Goal: Navigation & Orientation: Find specific page/section

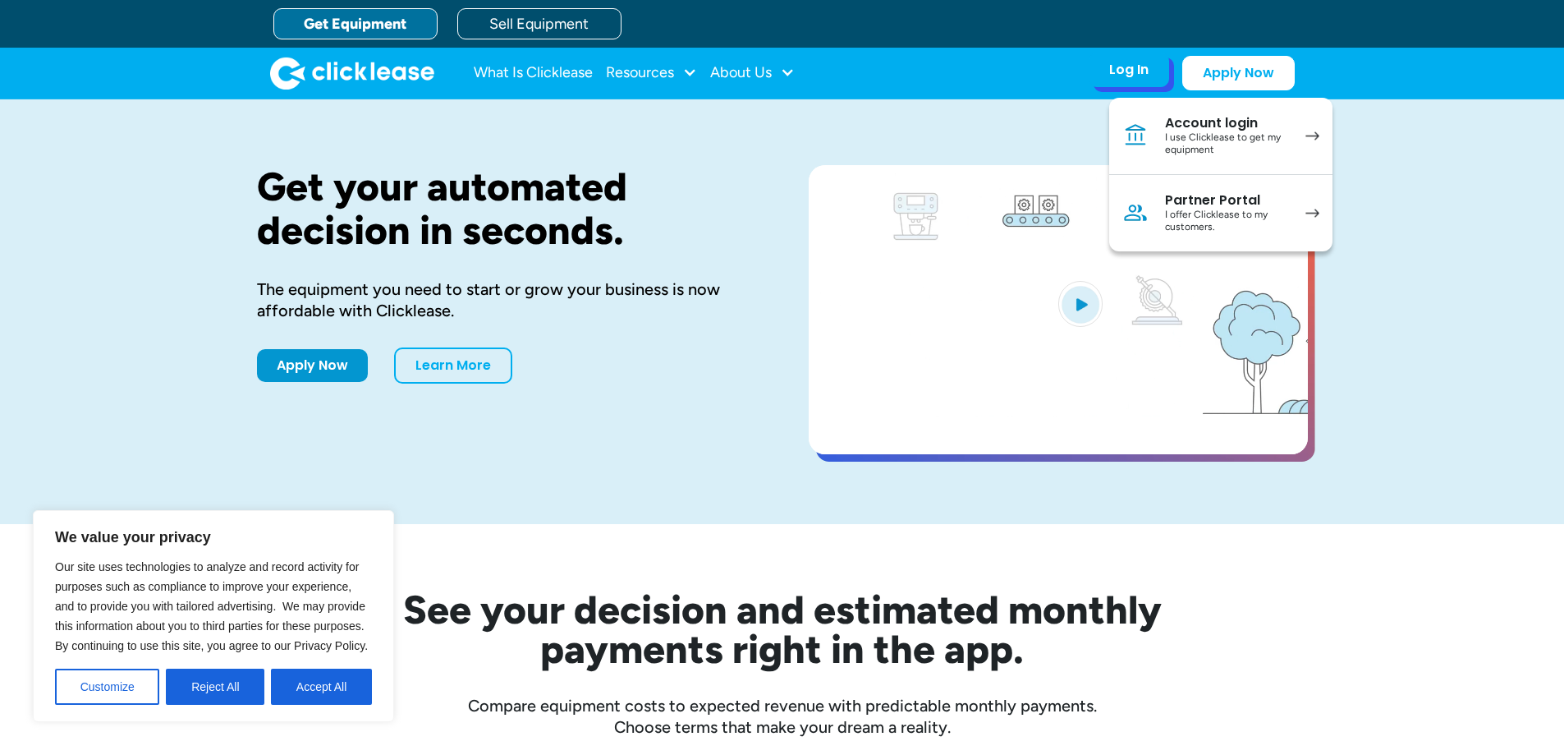
click at [1210, 206] on div "Partner Portal" at bounding box center [1227, 200] width 124 height 16
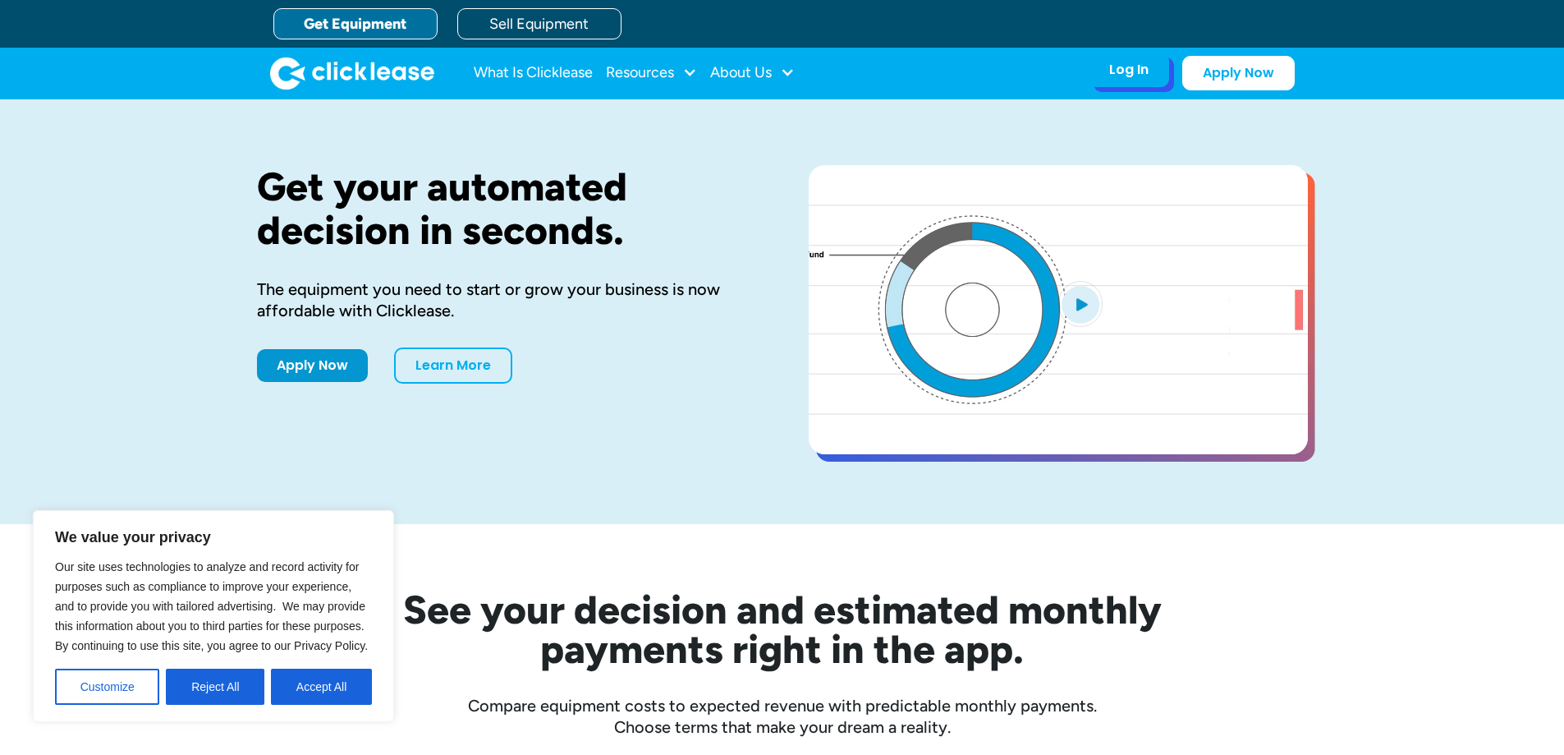
click at [1134, 67] on div "Log In" at bounding box center [1128, 70] width 39 height 16
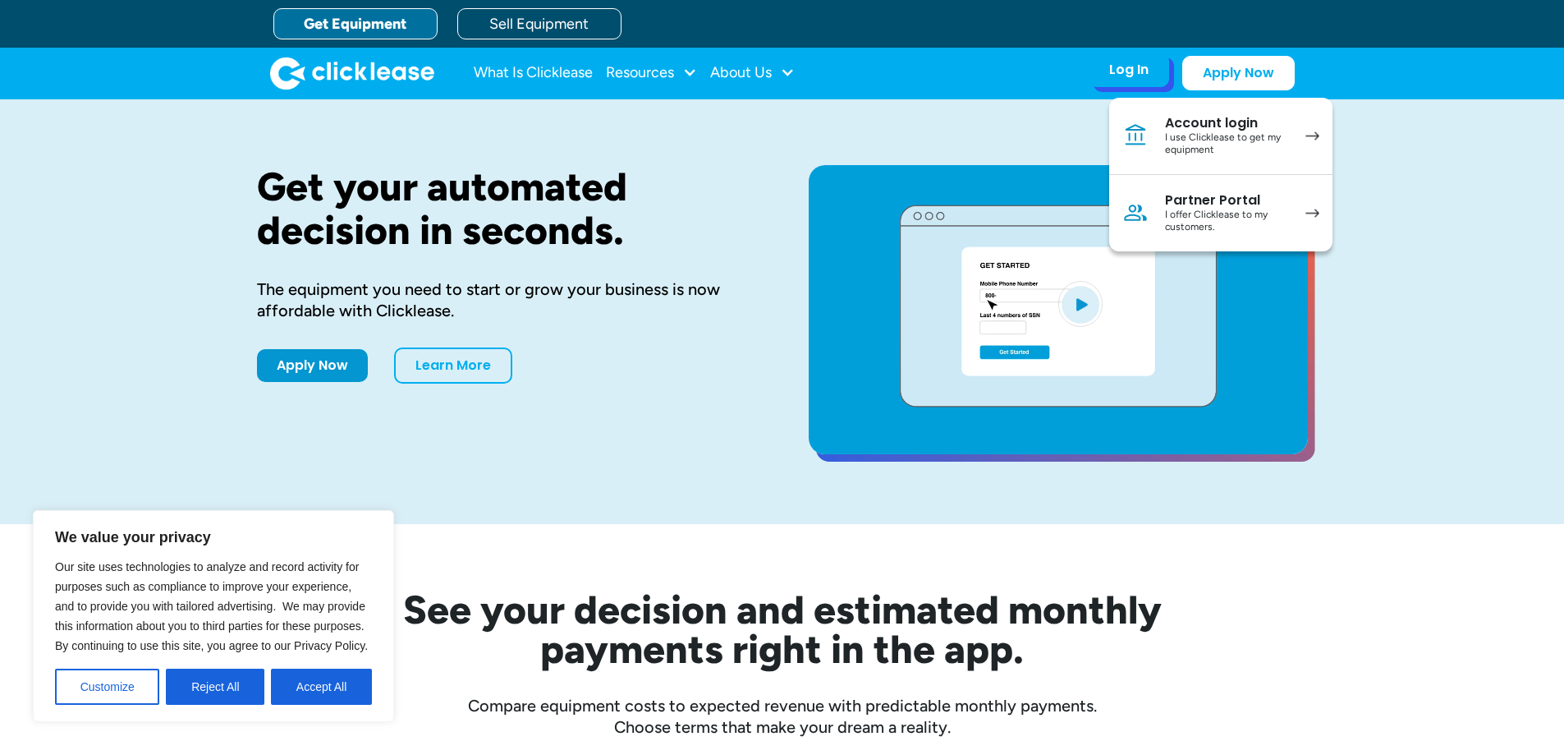
click at [1229, 218] on div "I offer Clicklease to my customers." at bounding box center [1227, 221] width 124 height 25
